Goal: Check status: Check status

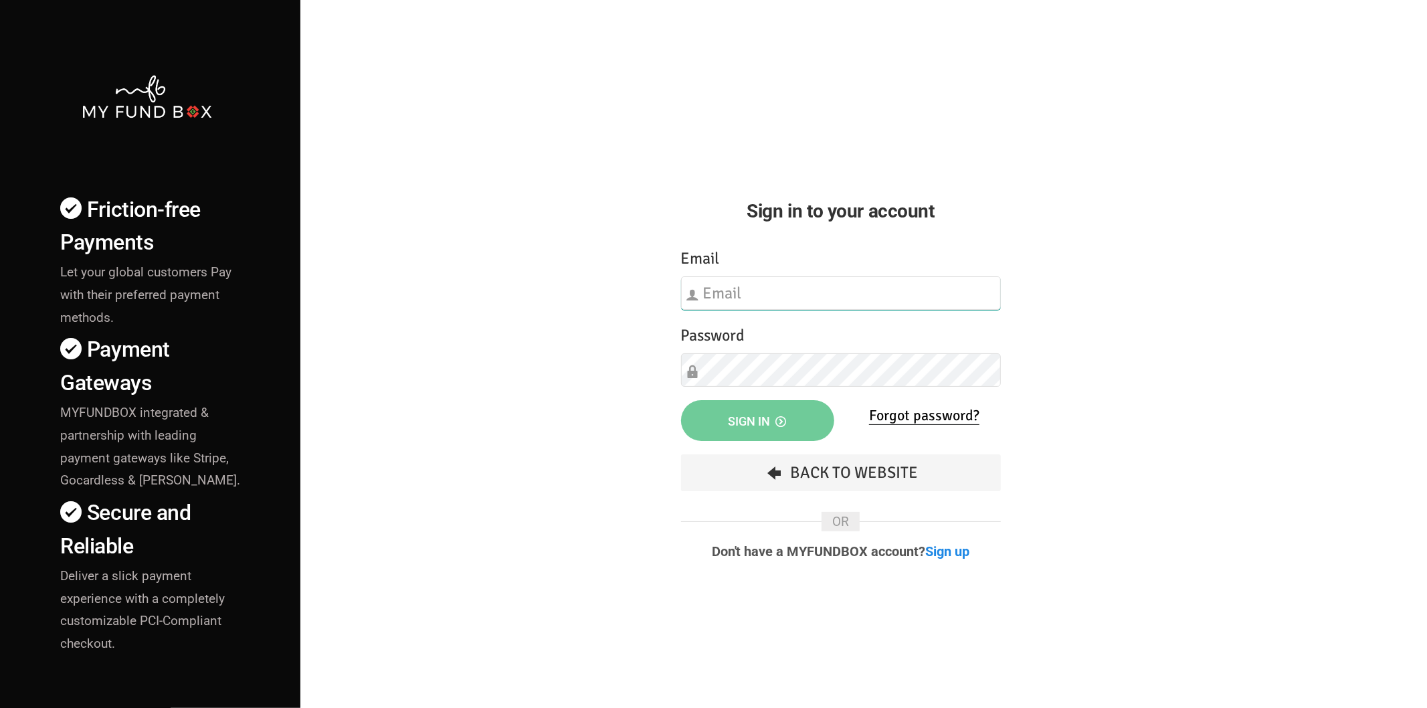
type input "[EMAIL_ADDRESS][DOMAIN_NAME]"
click at [739, 404] on button "Sign in" at bounding box center [757, 420] width 153 height 41
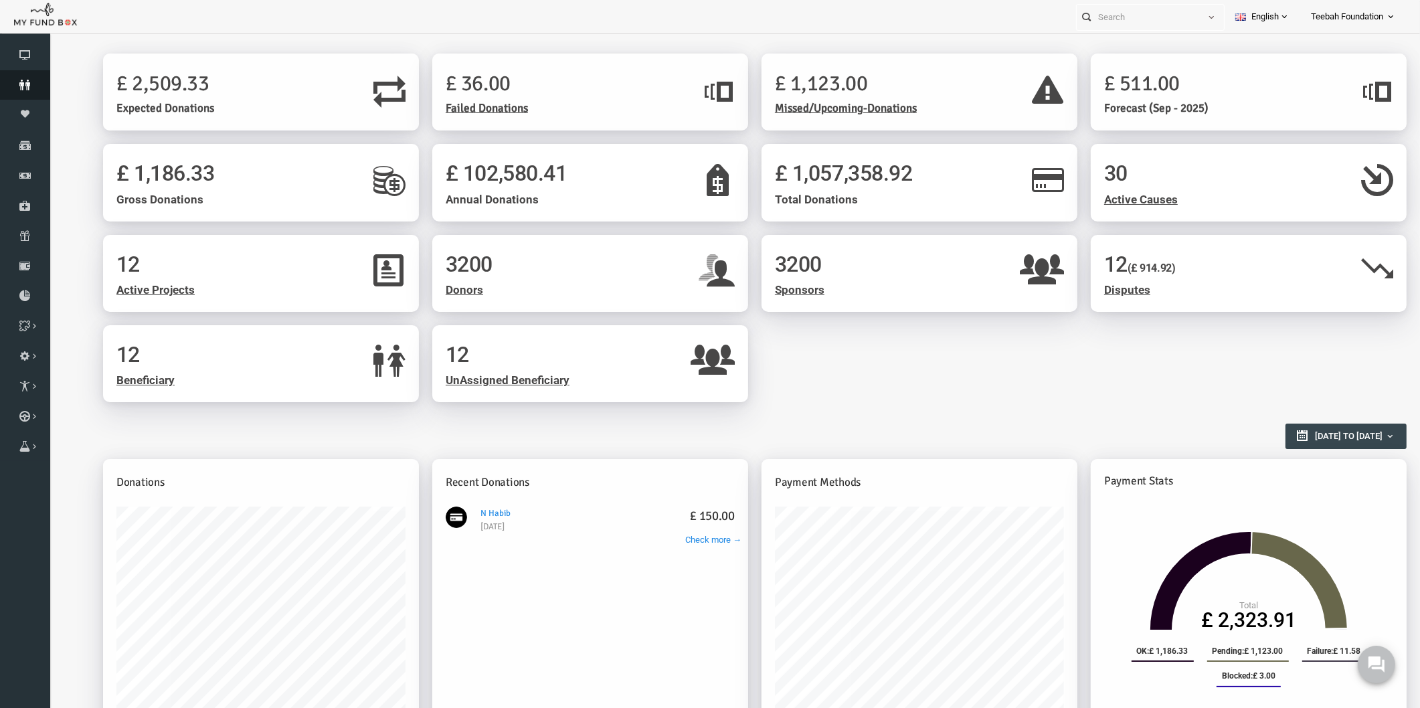
click at [24, 86] on icon at bounding box center [25, 85] width 50 height 11
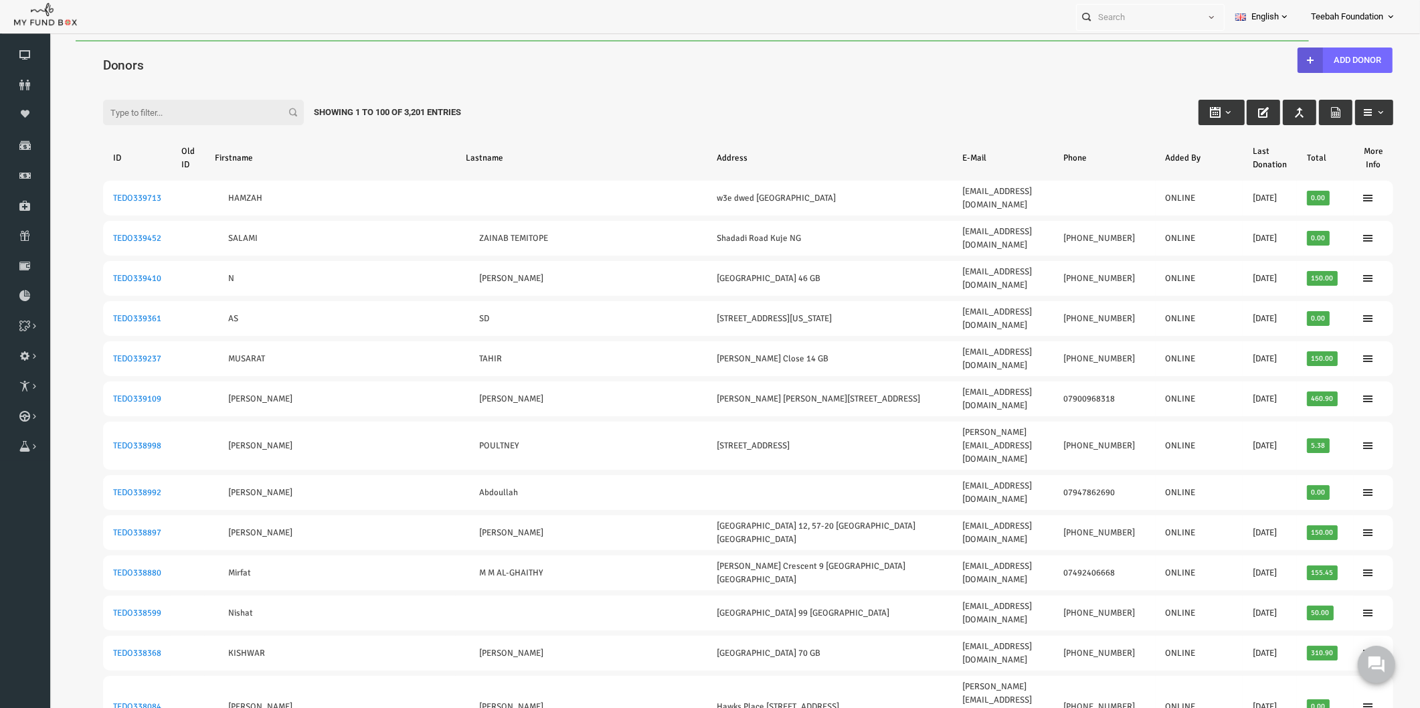
click at [543, 92] on div "Filter: Showing 1 to 100 of 3,201 Entries" at bounding box center [720, 100] width 1317 height 36
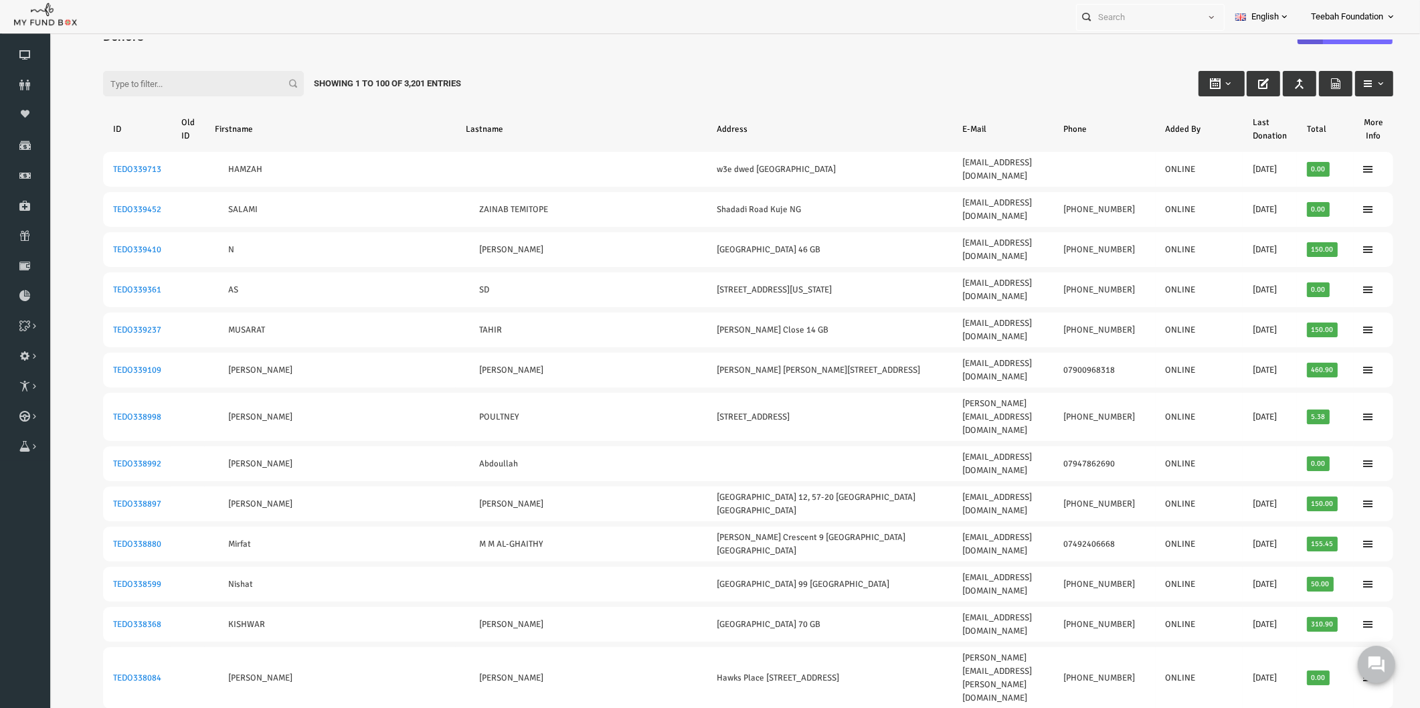
click at [691, 86] on div "Filter: Showing 1 to 100 of 3,201 Entries" at bounding box center [720, 71] width 1317 height 36
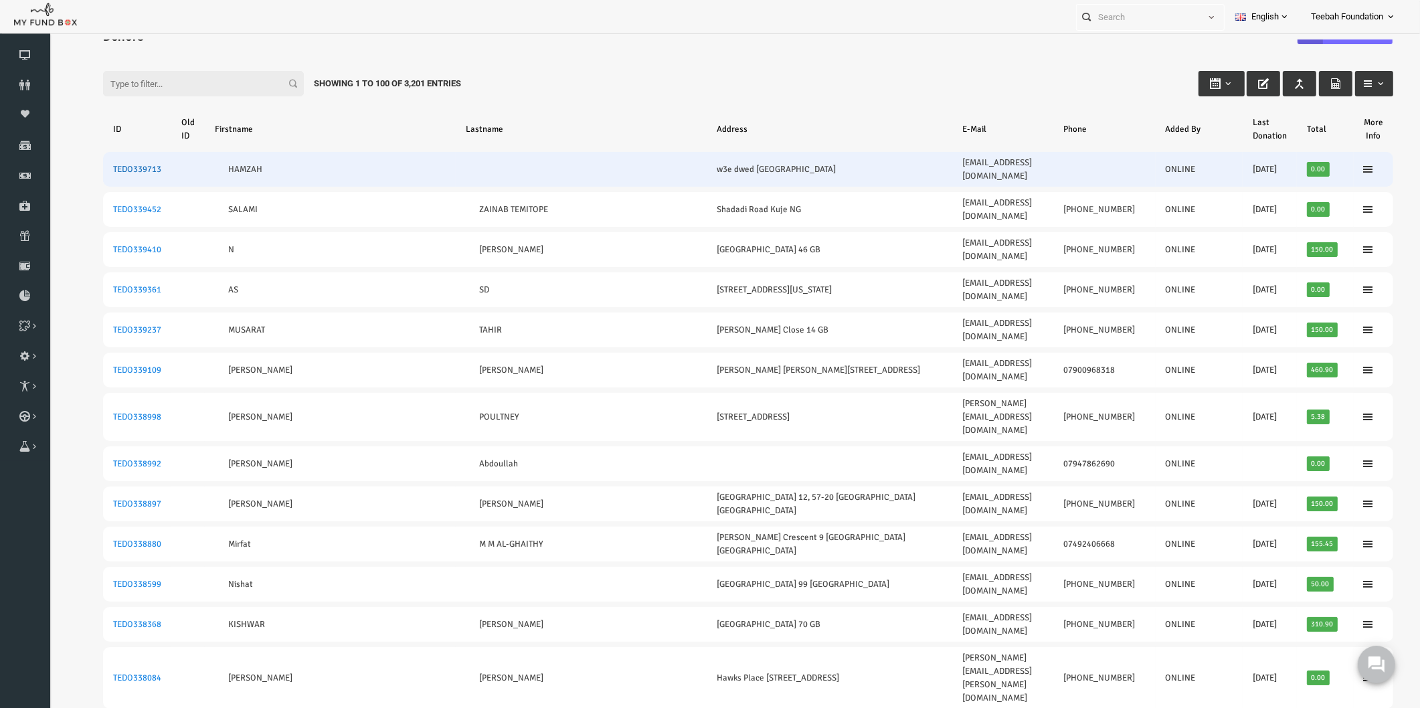
click at [104, 164] on link "TEDO339713" at bounding box center [110, 169] width 48 height 11
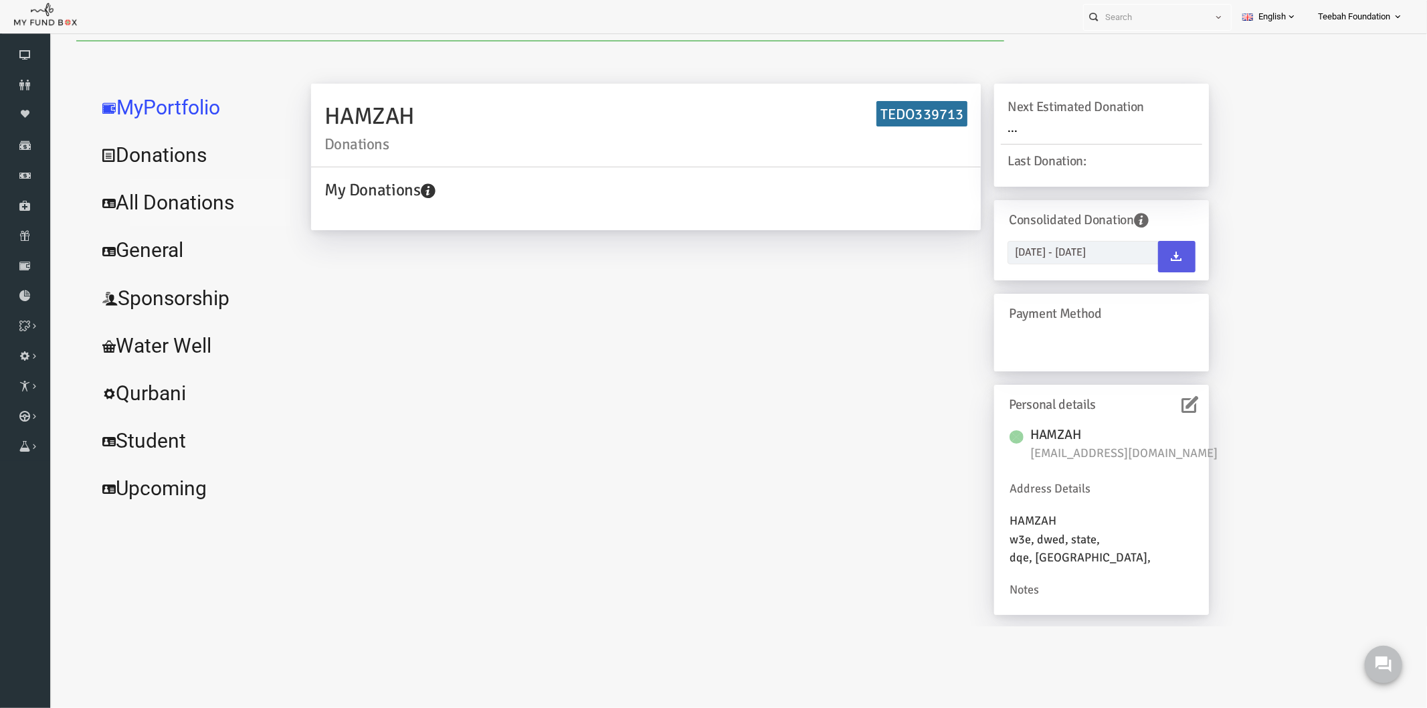
click at [136, 208] on link "All Donations" at bounding box center [162, 202] width 201 height 48
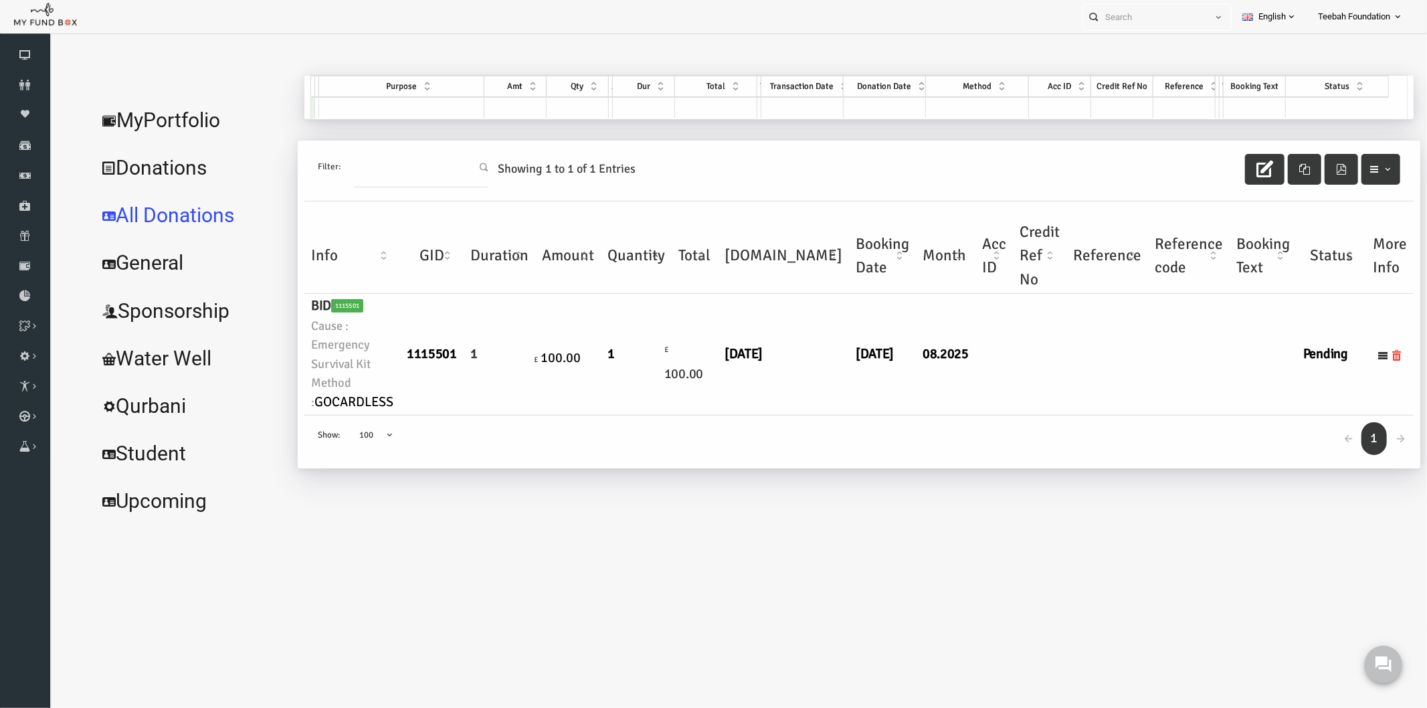
click at [885, 456] on div "← 1 → Show: 10 25 50 100 100" at bounding box center [830, 441] width 1109 height 53
click at [171, 115] on link "MyPortfolio" at bounding box center [162, 120] width 201 height 48
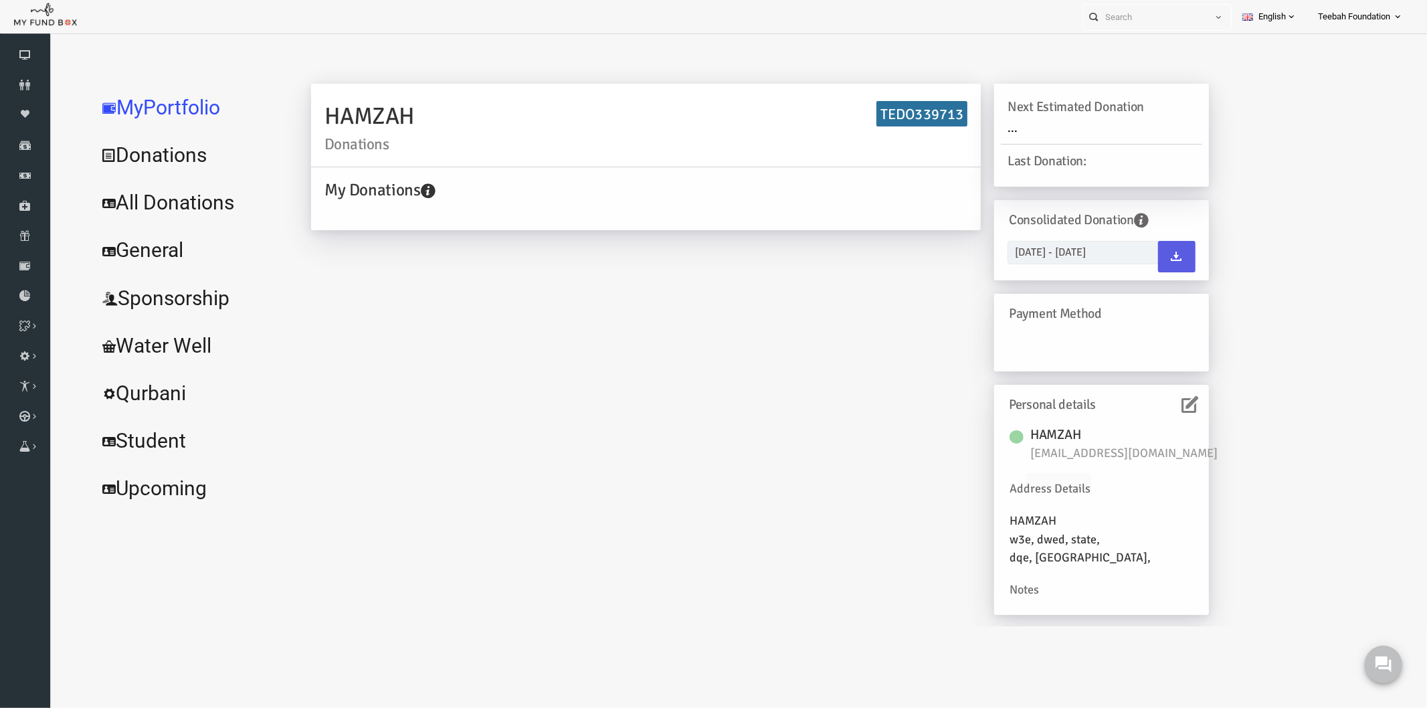
click at [1206, 457] on div "HAMZAH Donations TEDO339713 My Donations Get free account credit Get free accou…" at bounding box center [830, 351] width 1109 height 553
click at [141, 209] on link "All Donations" at bounding box center [162, 202] width 201 height 48
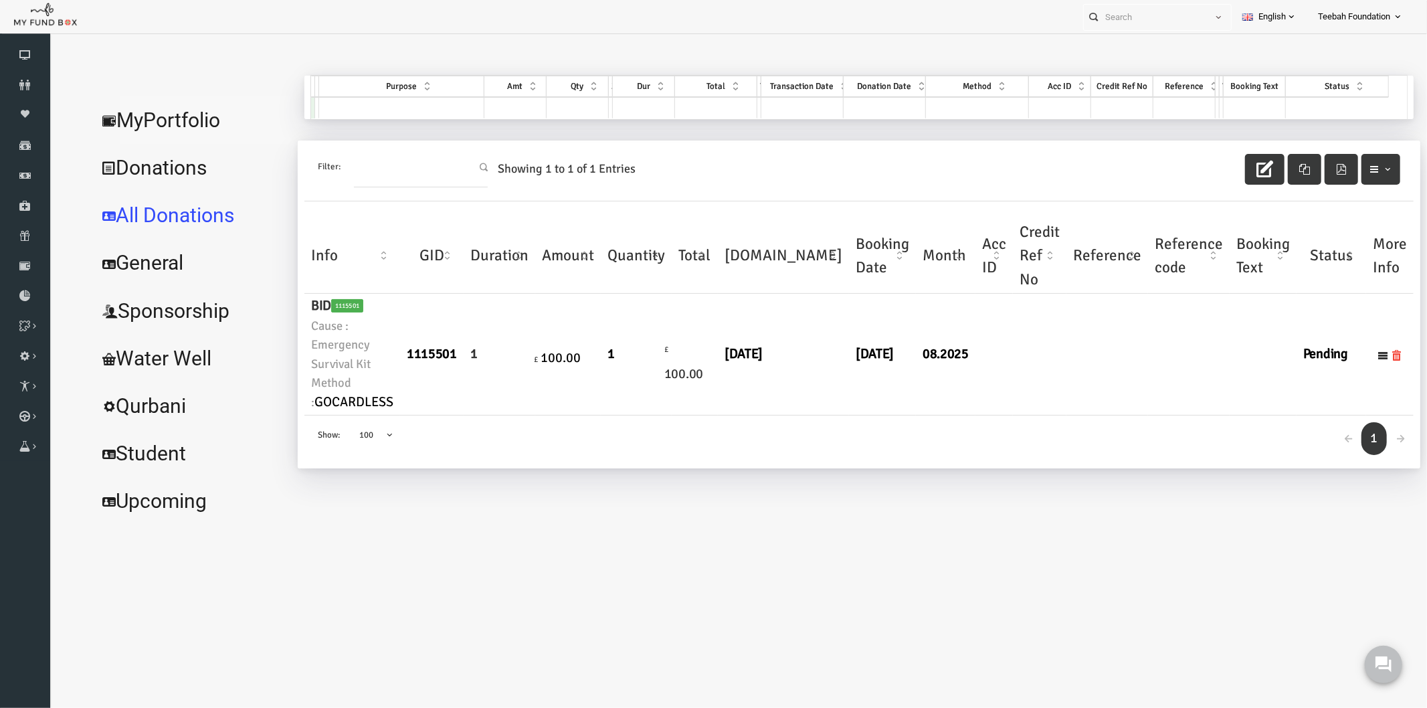
click at [125, 108] on link "MyPortfolio" at bounding box center [162, 120] width 201 height 48
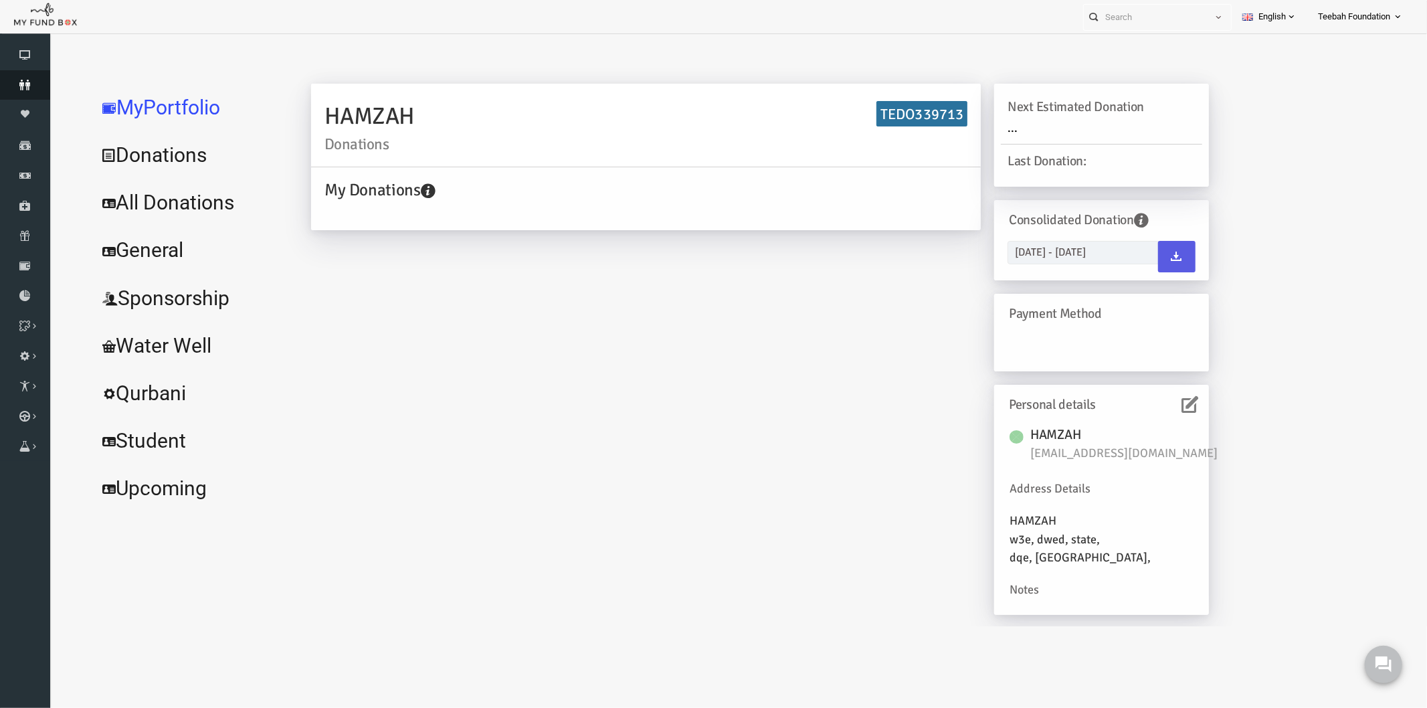
click at [21, 77] on link "Donors" at bounding box center [25, 84] width 50 height 29
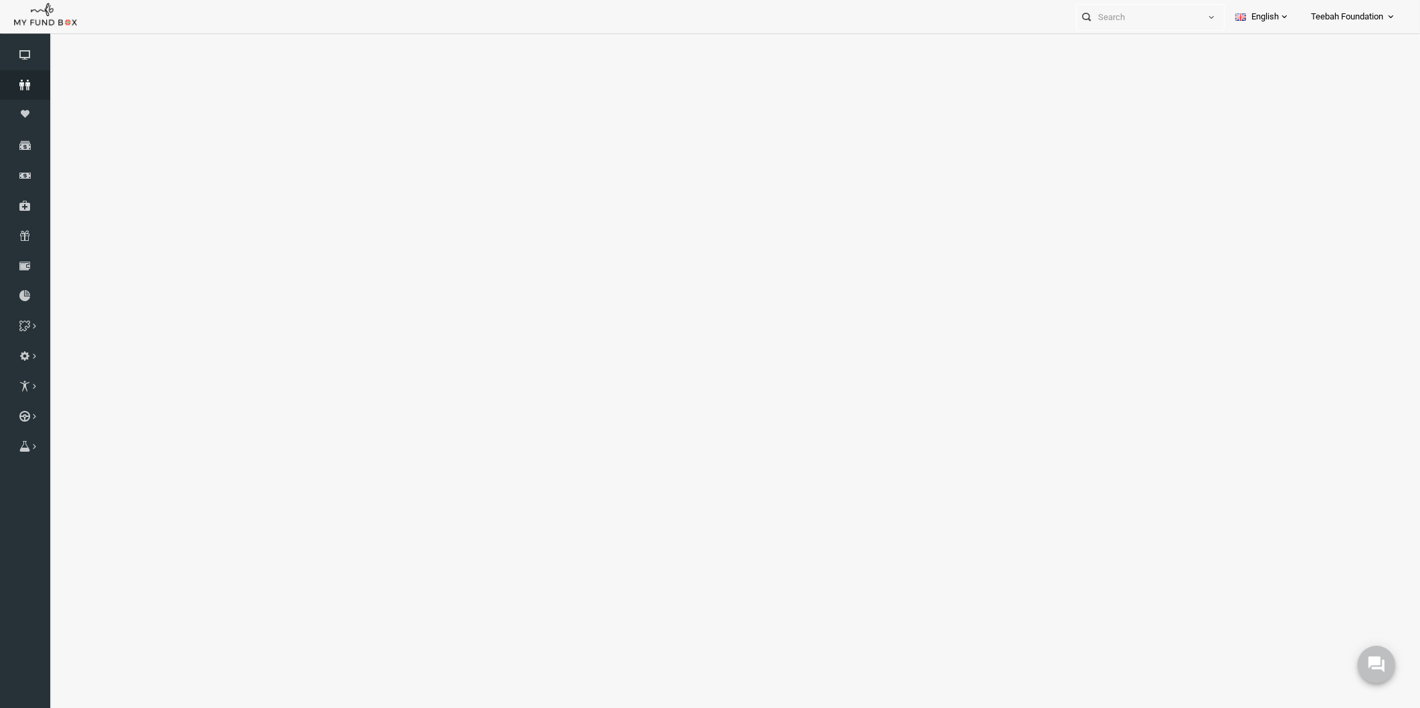
select select "100"
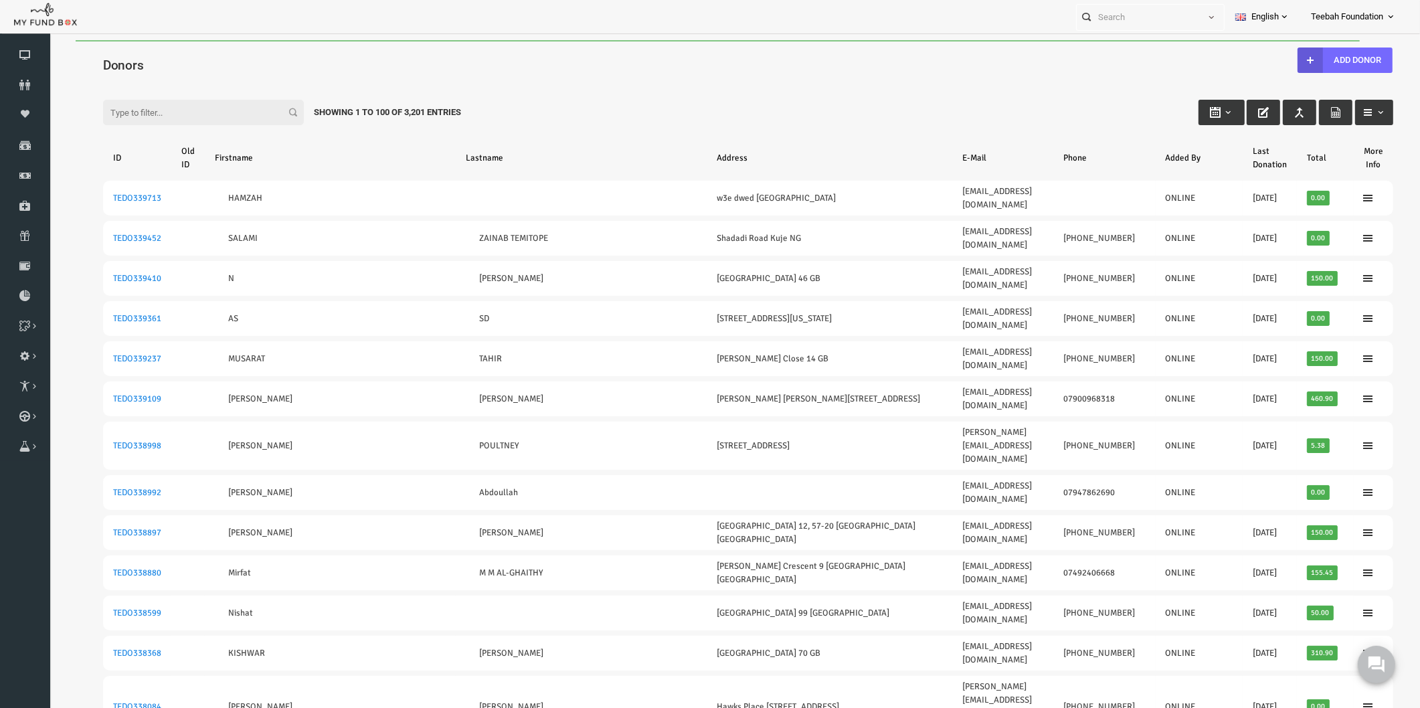
click at [124, 82] on div "Filter: Showing 1 to 100 of 3,201 Entries" at bounding box center [720, 100] width 1317 height 36
click at [816, 102] on div "Filter: Showing 1 to 100 of 3,201 Entries" at bounding box center [720, 100] width 1317 height 36
click at [804, 99] on div "Filter: Showing 1 to 100 of 3,201 Entries" at bounding box center [720, 100] width 1317 height 36
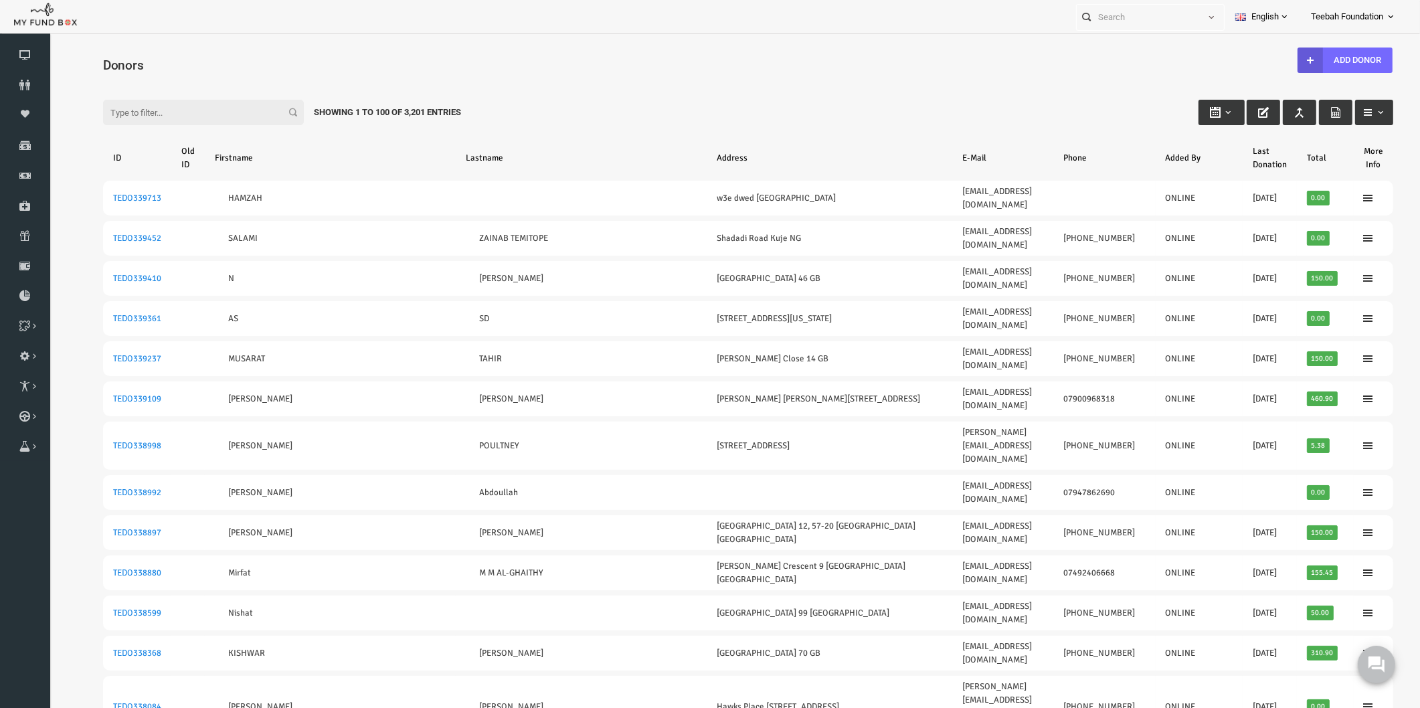
click at [806, 86] on div "Filter: Showing 1 to 100 of 3,201 Entries" at bounding box center [720, 100] width 1317 height 36
